Goal: Share content: Share content

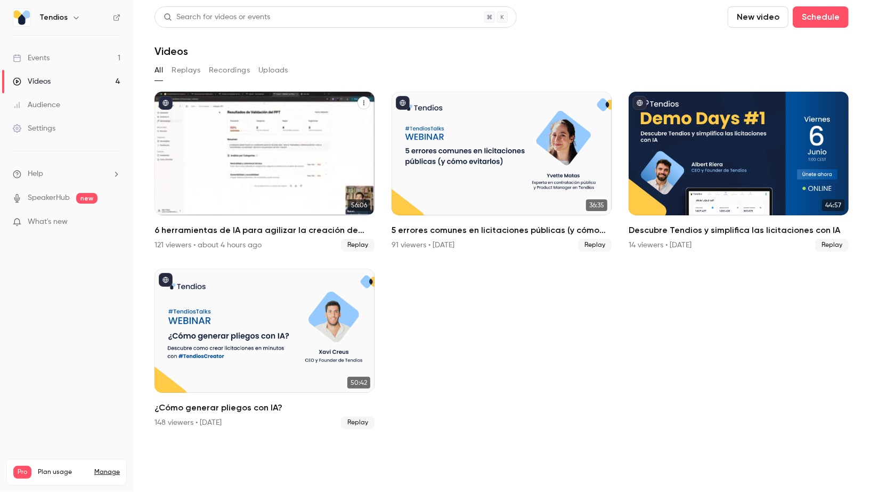
click at [246, 140] on div "6 herramientas de IA para agilizar la creación de expedientes" at bounding box center [265, 154] width 220 height 124
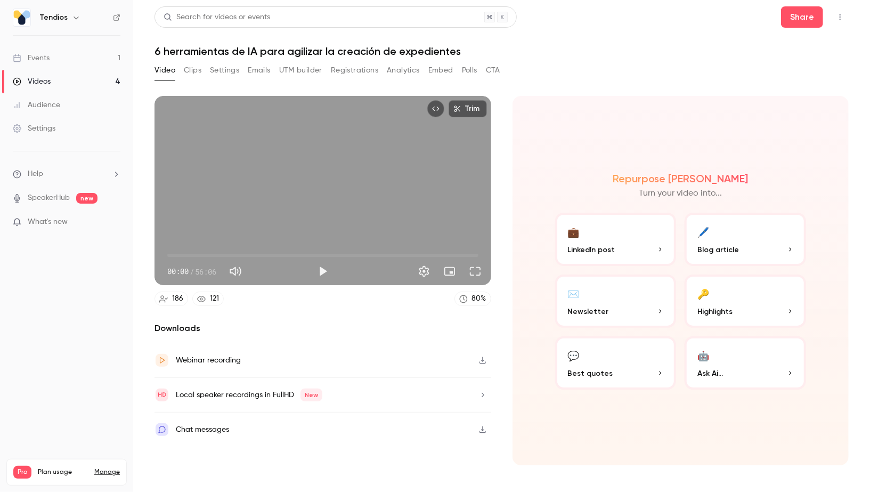
click at [373, 71] on button "Registrations" at bounding box center [354, 70] width 47 height 17
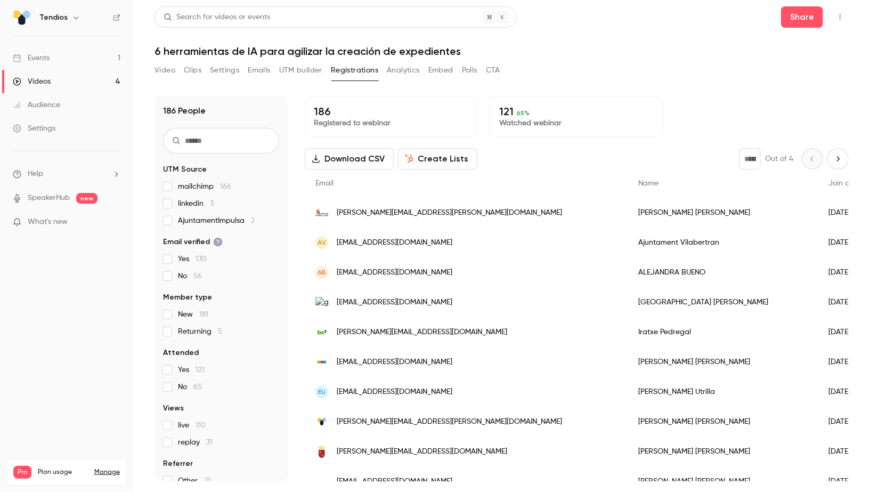
click at [220, 148] on input "text" at bounding box center [221, 141] width 116 height 26
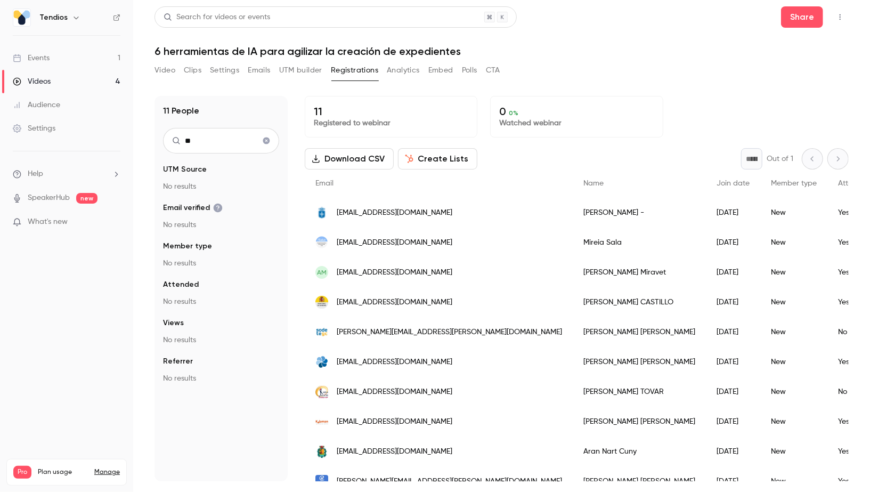
type input "*"
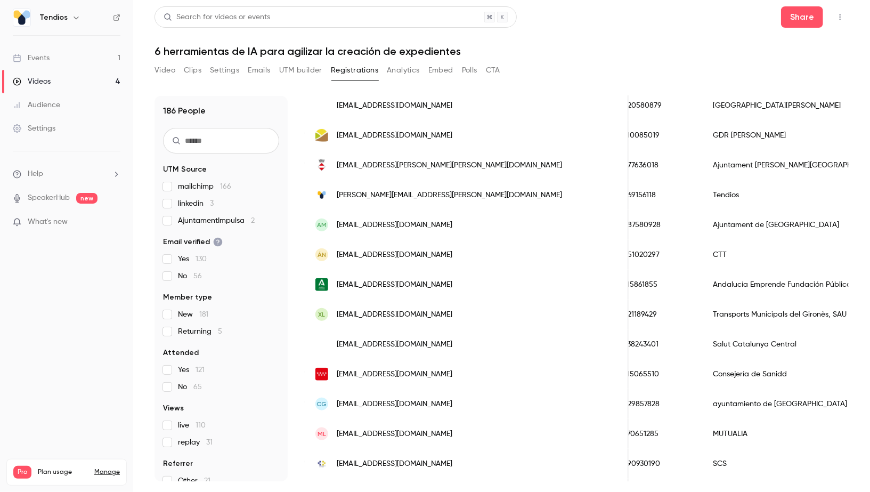
scroll to position [734, 0]
click at [243, 145] on input "text" at bounding box center [221, 141] width 116 height 26
type input "*"
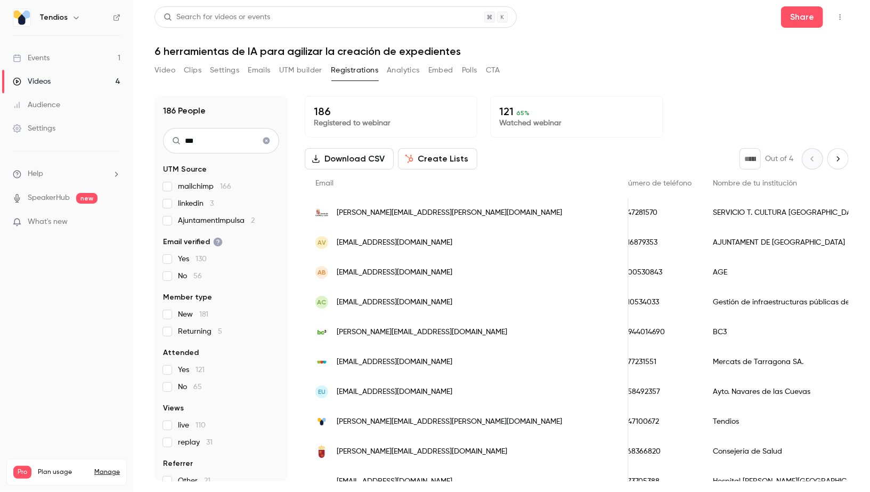
scroll to position [0, 425]
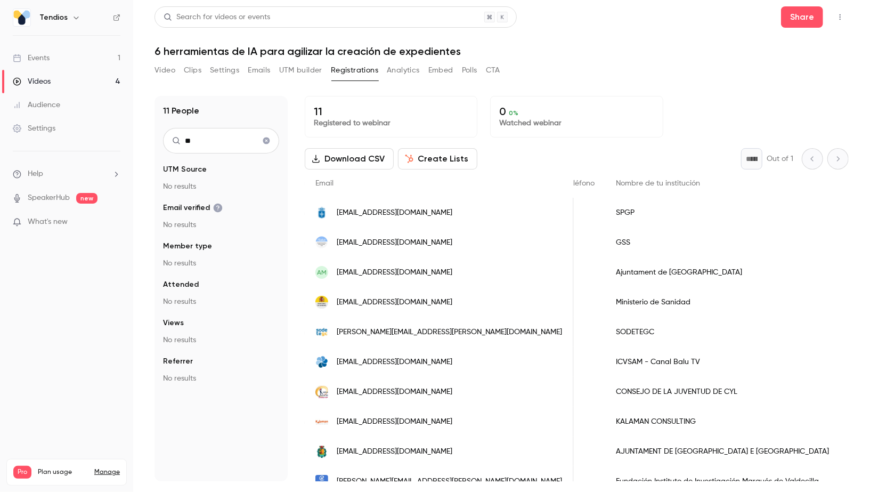
type input "*"
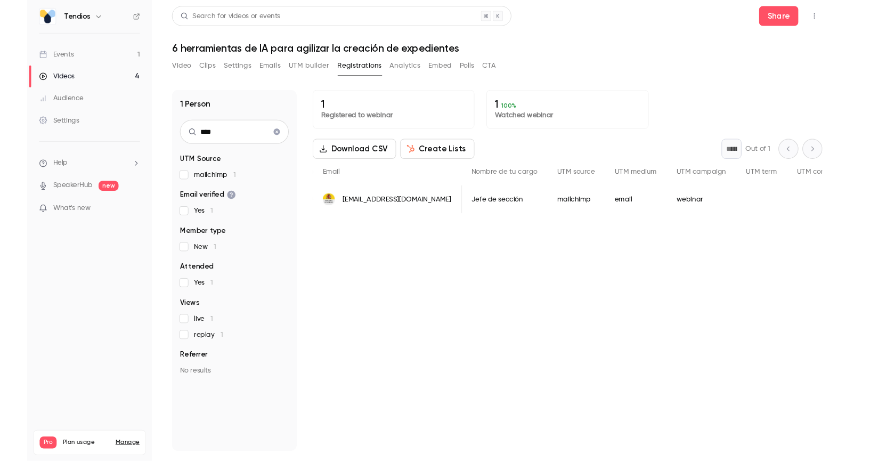
scroll to position [0, 584]
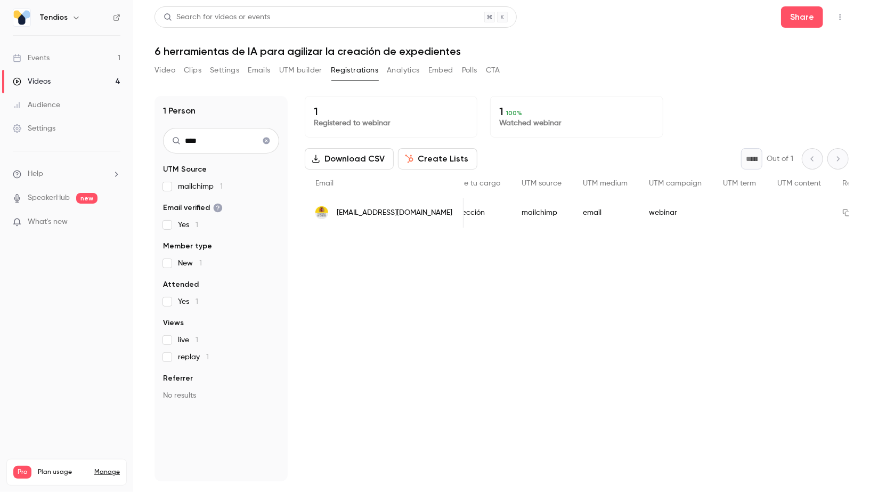
type input "****"
click at [511, 204] on div "mailchimp" at bounding box center [541, 213] width 61 height 30
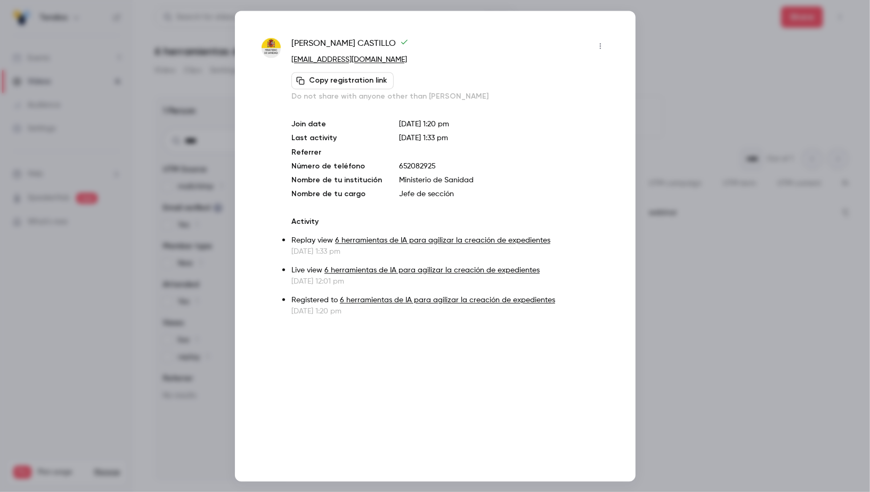
click at [762, 86] on div at bounding box center [435, 246] width 870 height 492
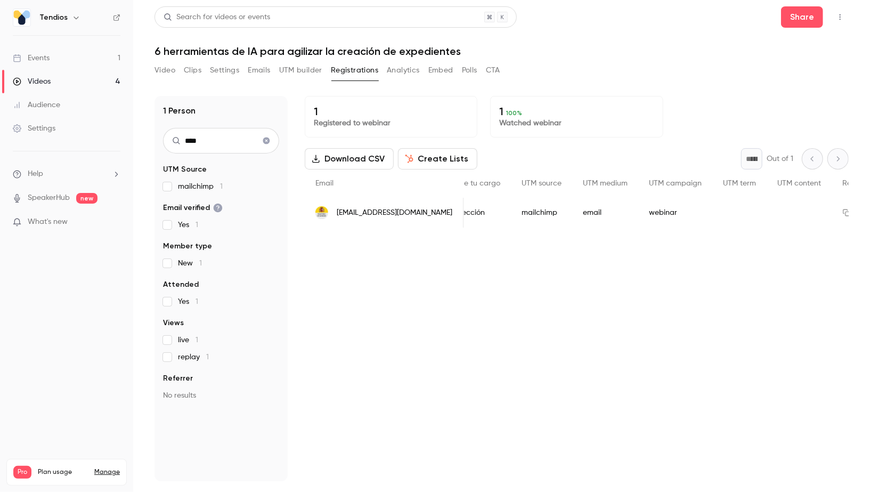
click at [61, 92] on link "Videos 4" at bounding box center [66, 81] width 133 height 23
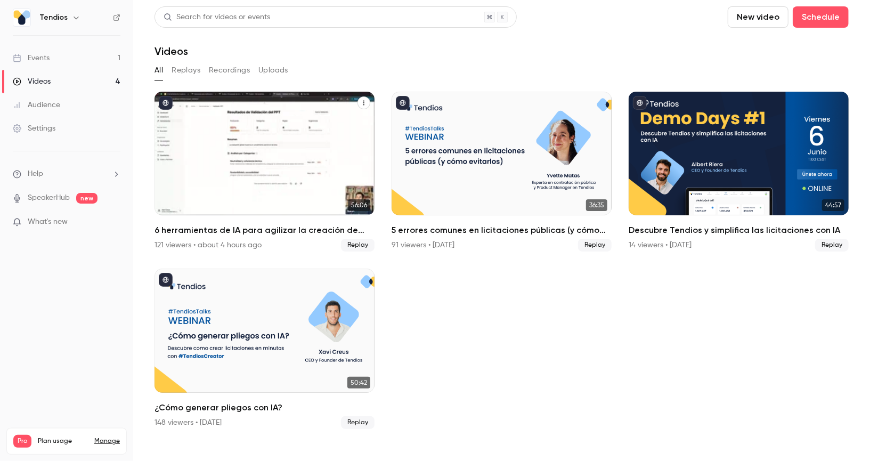
click at [366, 100] on icon "6 herramientas de IA para agilizar la creación de expedientes" at bounding box center [364, 103] width 6 height 6
click at [315, 125] on div "Share" at bounding box center [321, 128] width 83 height 11
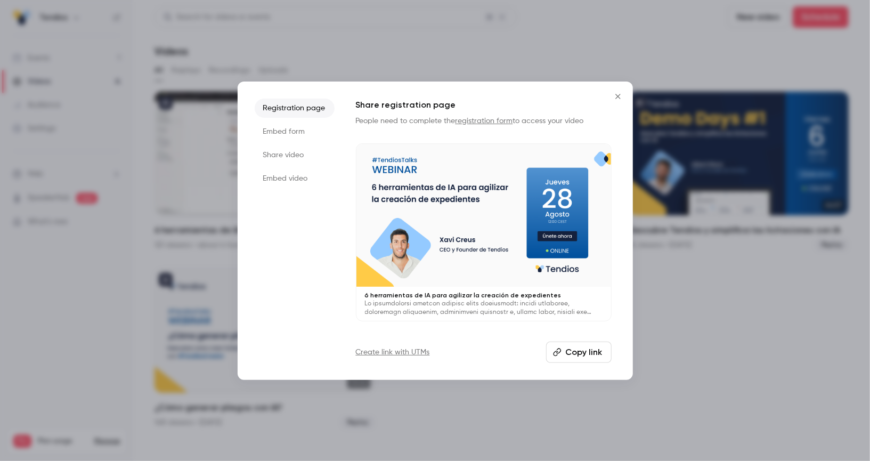
click at [311, 110] on li "Registration page" at bounding box center [295, 108] width 80 height 19
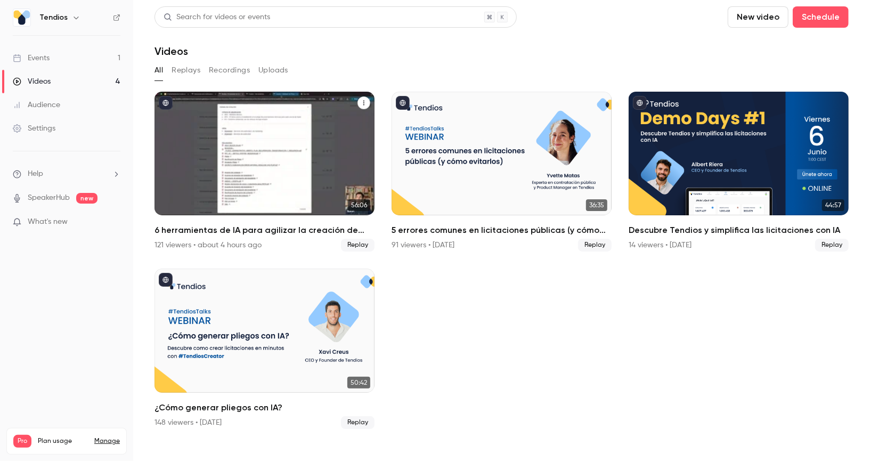
click at [364, 102] on icon "6 herramientas de IA para agilizar la creación de expedientes" at bounding box center [364, 103] width 6 height 6
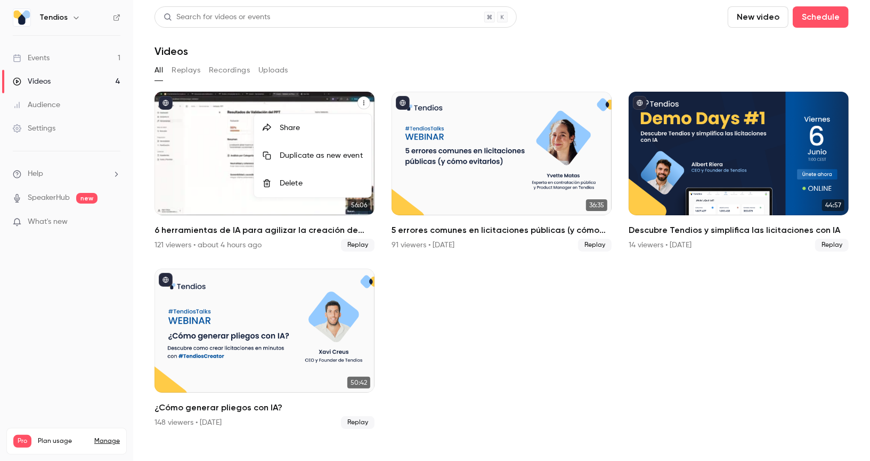
click at [312, 125] on div "Share" at bounding box center [321, 128] width 83 height 11
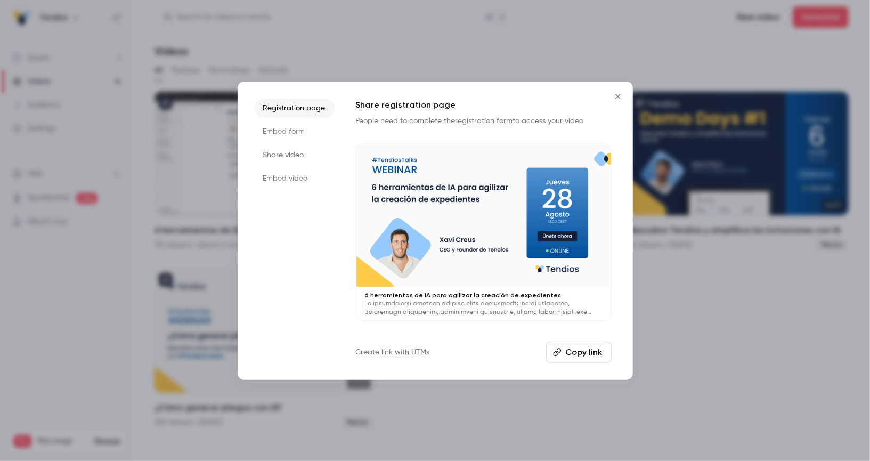
click at [592, 353] on button "Copy link" at bounding box center [579, 352] width 66 height 21
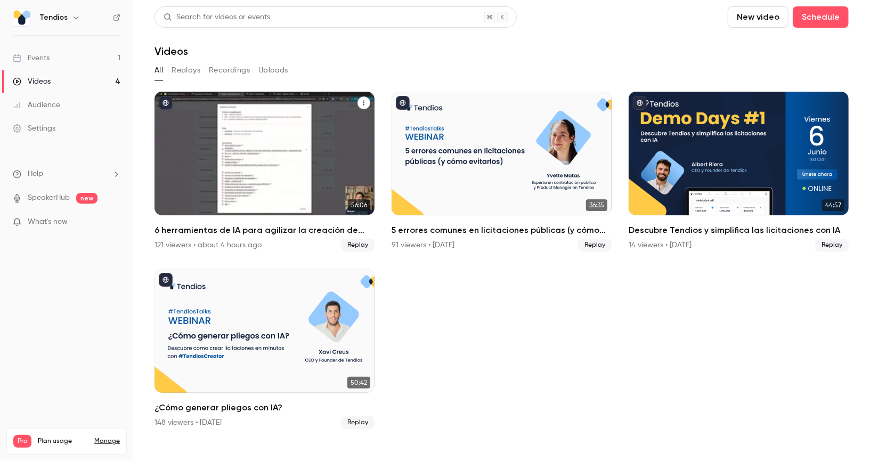
click at [366, 100] on icon "6 herramientas de IA para agilizar la creación de expedientes" at bounding box center [364, 103] width 6 height 6
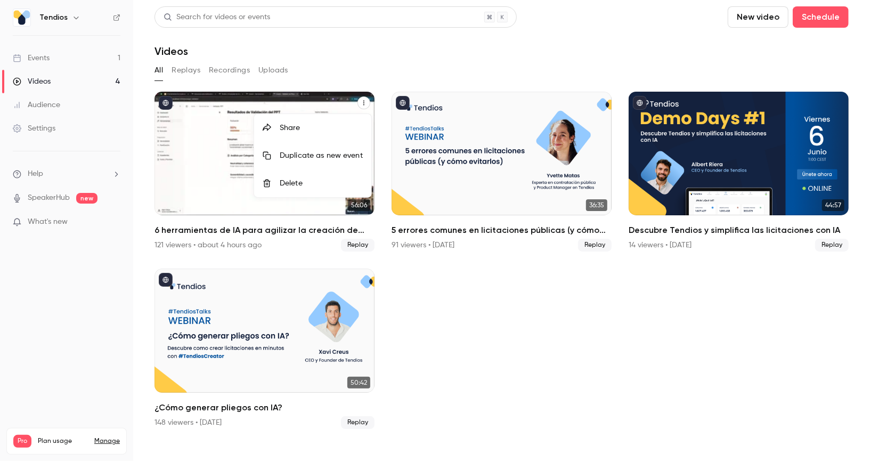
click at [288, 132] on div "Share" at bounding box center [321, 128] width 83 height 11
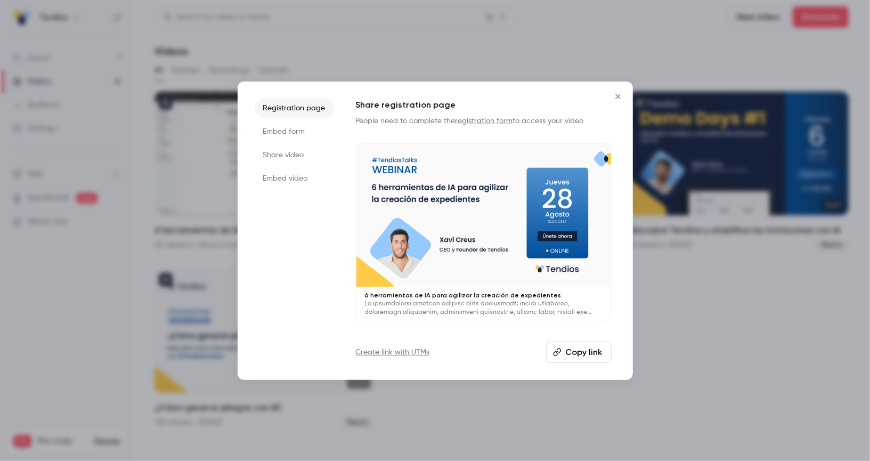
click at [298, 156] on li "Share video" at bounding box center [295, 154] width 80 height 19
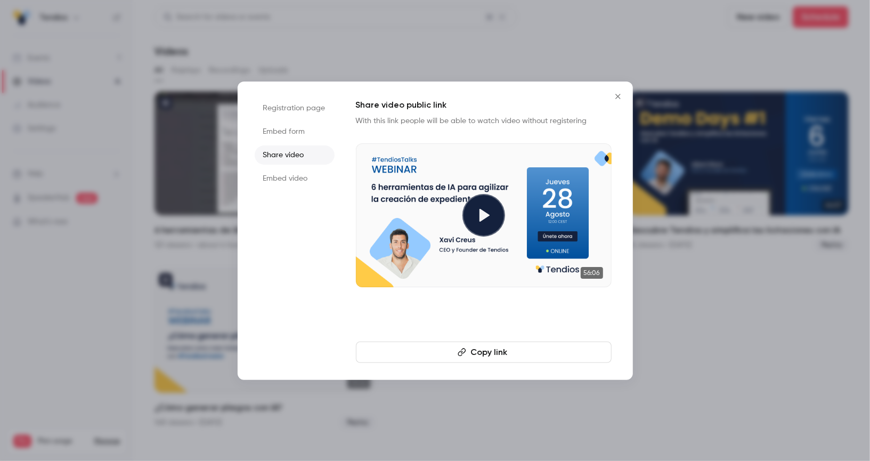
click at [465, 352] on icon "button" at bounding box center [462, 352] width 9 height 9
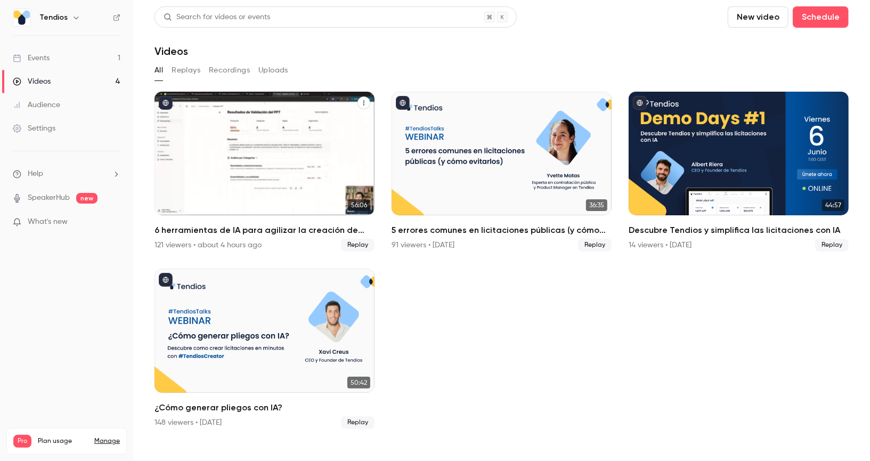
click at [362, 99] on button "6 herramientas de IA para agilizar la creación de expedientes" at bounding box center [364, 102] width 13 height 13
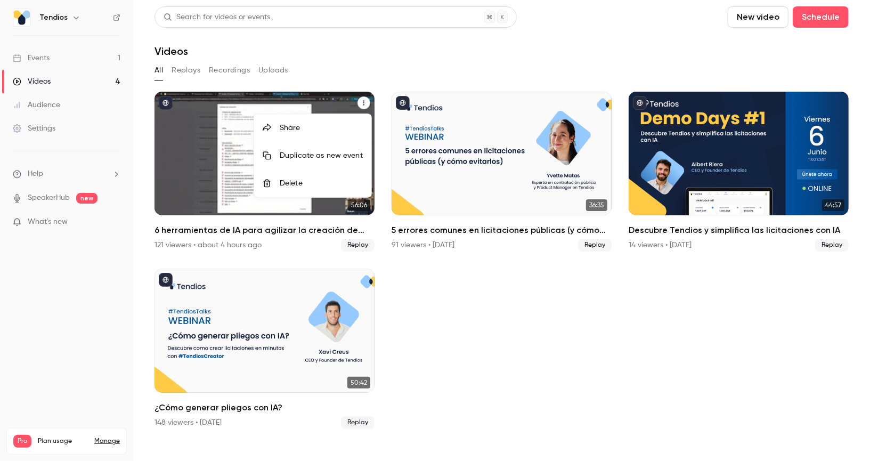
click at [313, 120] on li "Share" at bounding box center [312, 128] width 117 height 28
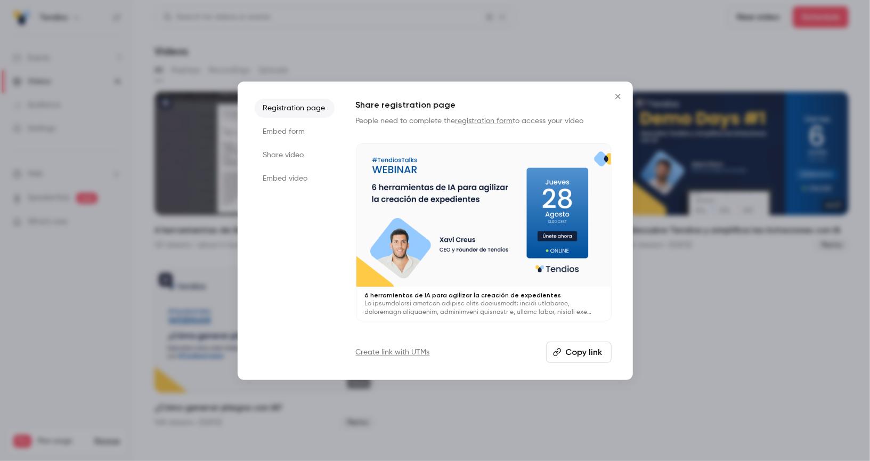
click at [296, 173] on li "Embed video" at bounding box center [295, 178] width 80 height 19
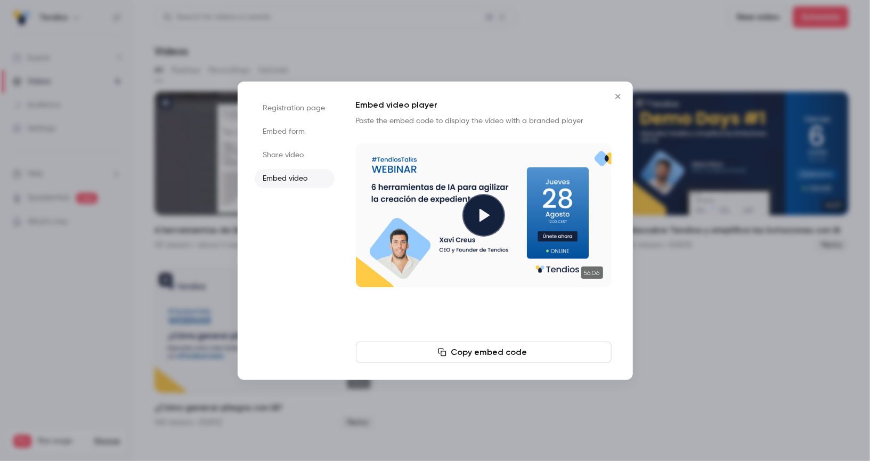
click at [620, 95] on icon "Close" at bounding box center [618, 96] width 13 height 9
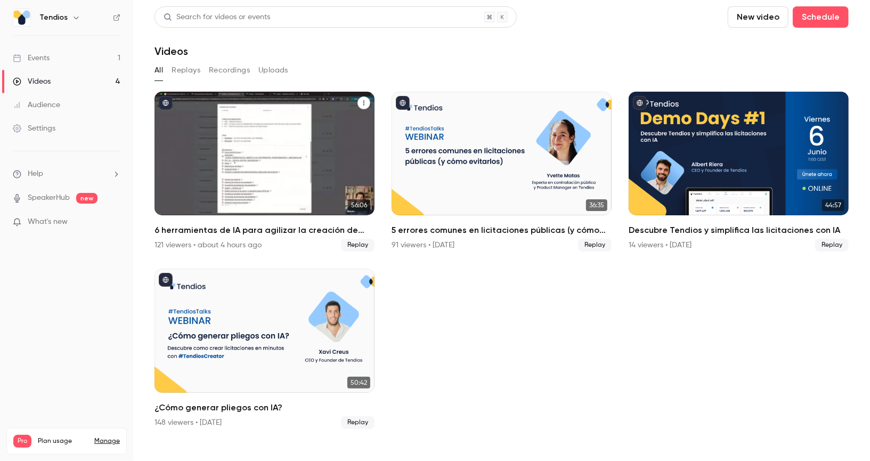
click at [207, 146] on div "6 herramientas de IA para agilizar la creación de expedientes" at bounding box center [265, 154] width 220 height 124
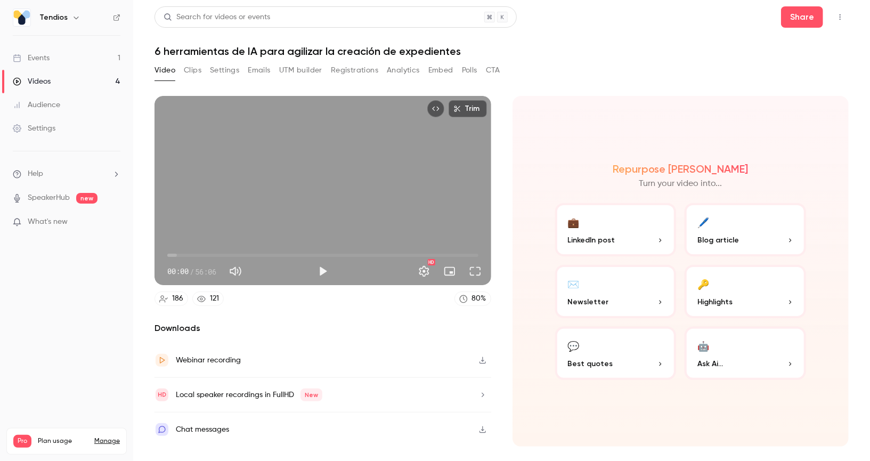
click at [196, 70] on button "Clips" at bounding box center [193, 70] width 18 height 17
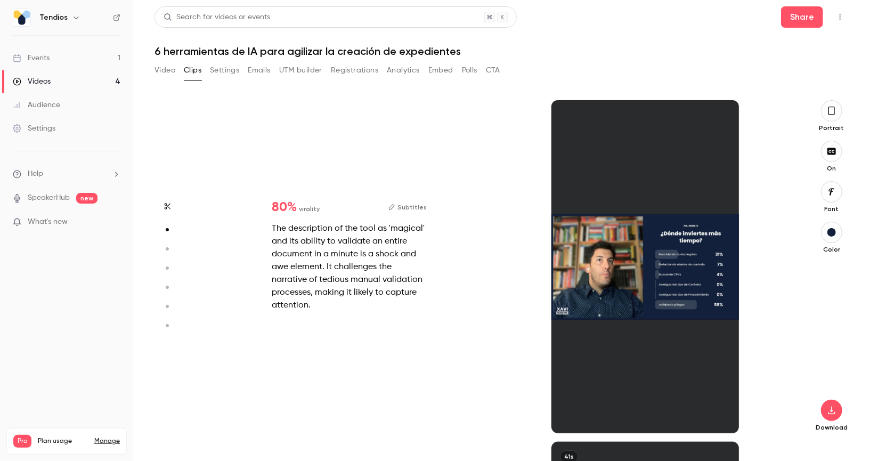
scroll to position [342, 0]
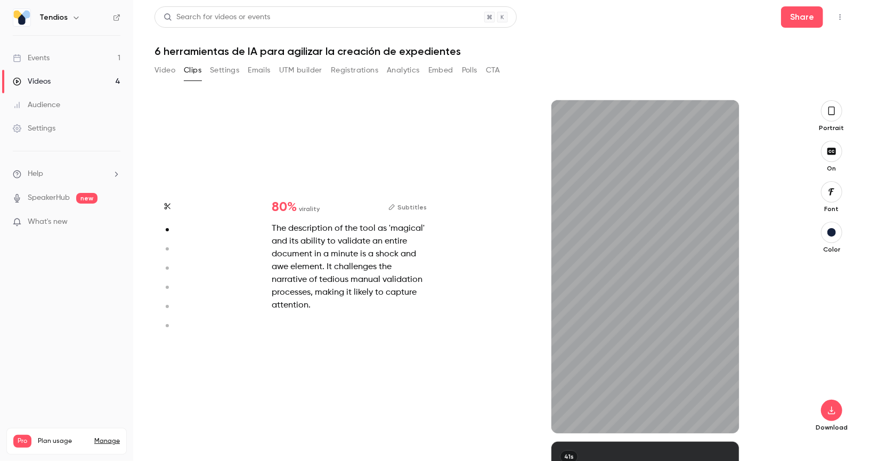
click at [833, 109] on icon "button" at bounding box center [831, 111] width 9 height 12
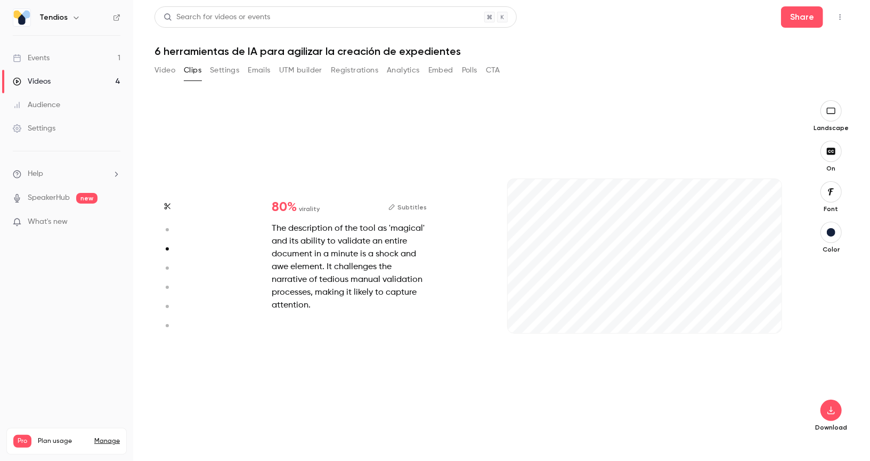
type input "*"
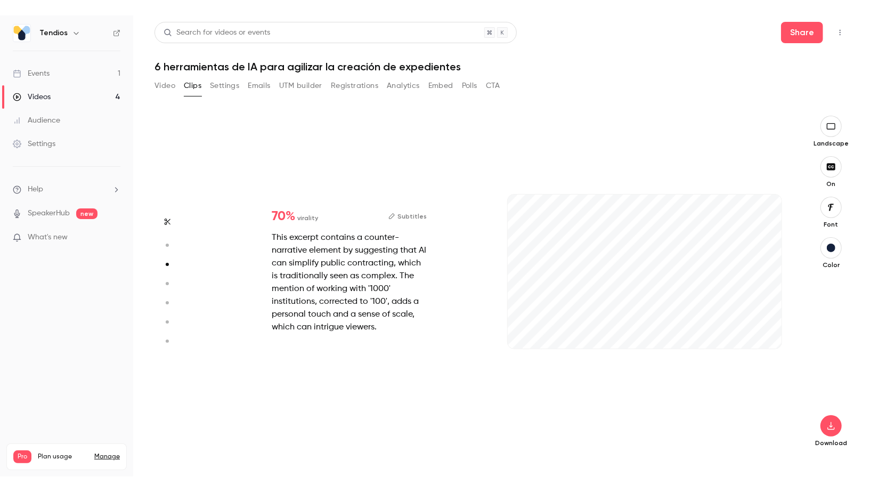
scroll to position [745, 0]
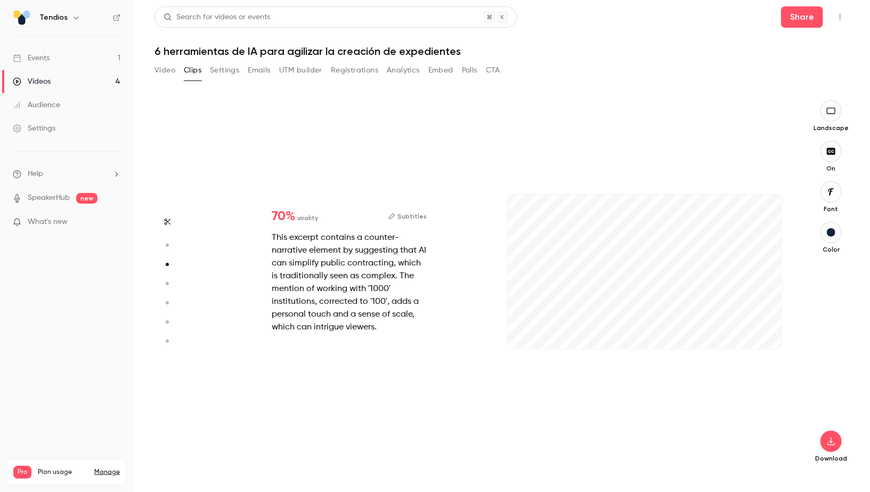
type input "****"
